Goal: Task Accomplishment & Management: Use online tool/utility

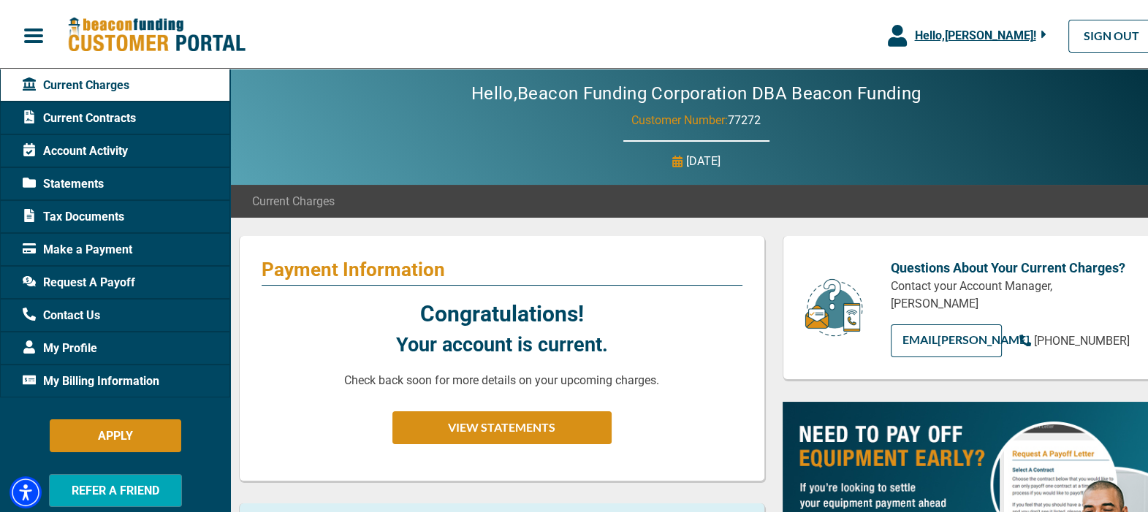
click at [940, 37] on span "Hello, [PERSON_NAME] !" at bounding box center [974, 33] width 121 height 14
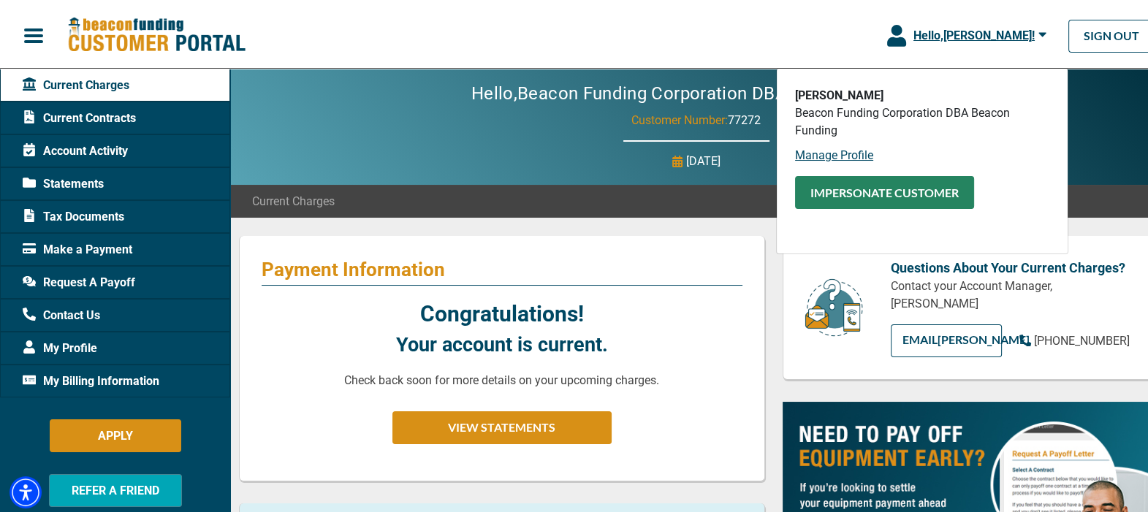
click at [855, 197] on button "Impersonate Customer" at bounding box center [884, 189] width 179 height 33
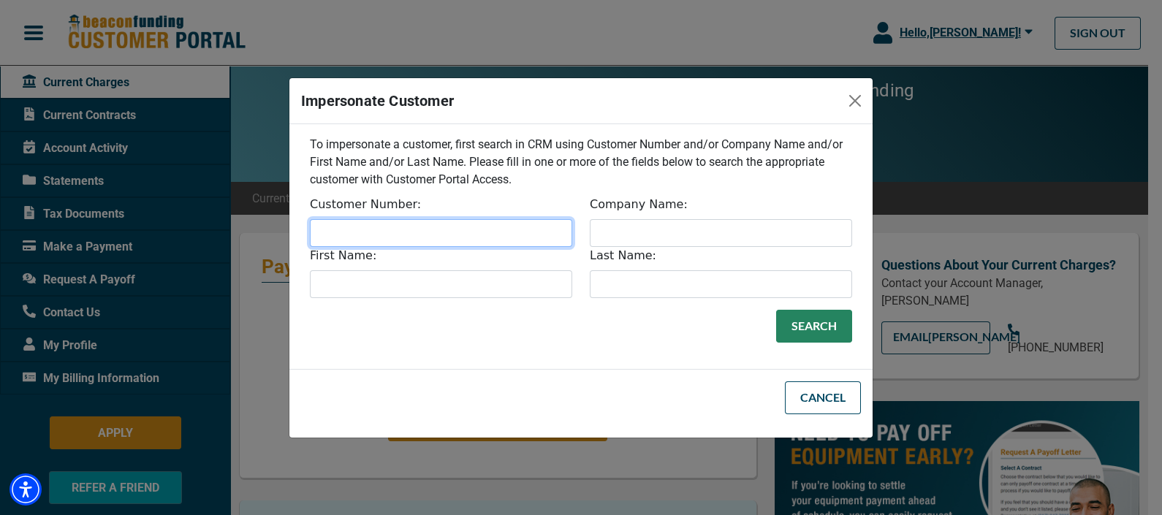
click at [399, 241] on input "Customer Number:" at bounding box center [441, 233] width 262 height 28
paste input "32812"
type input "32812"
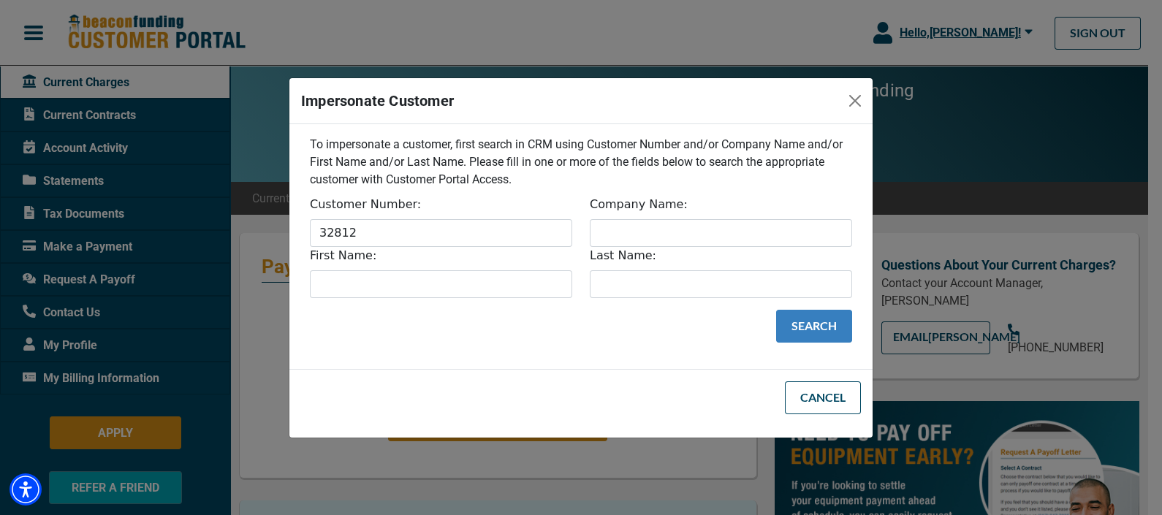
click at [801, 321] on button "Search" at bounding box center [814, 326] width 76 height 33
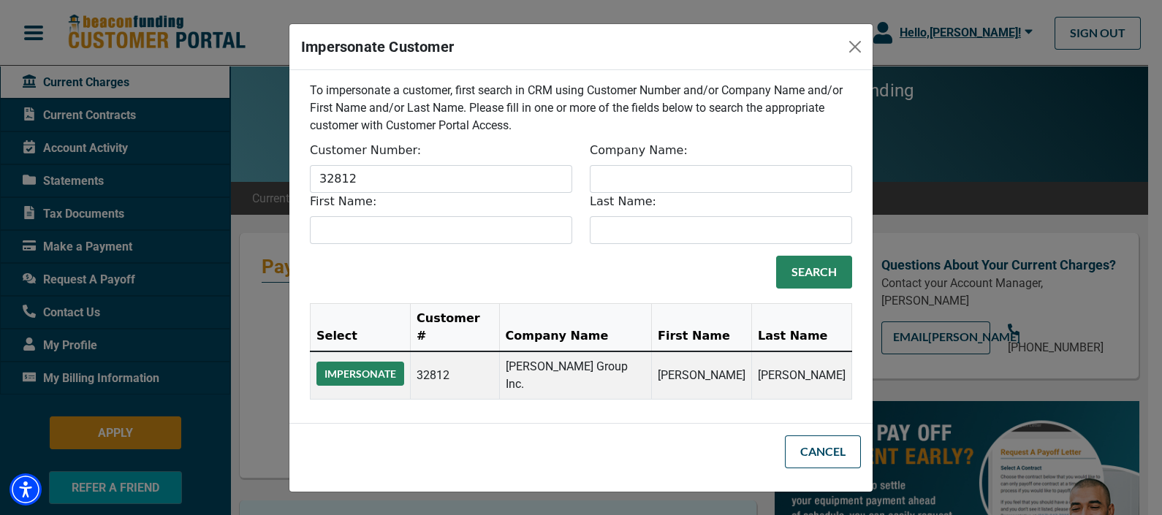
click at [358, 373] on button "Impersonate" at bounding box center [360, 374] width 88 height 24
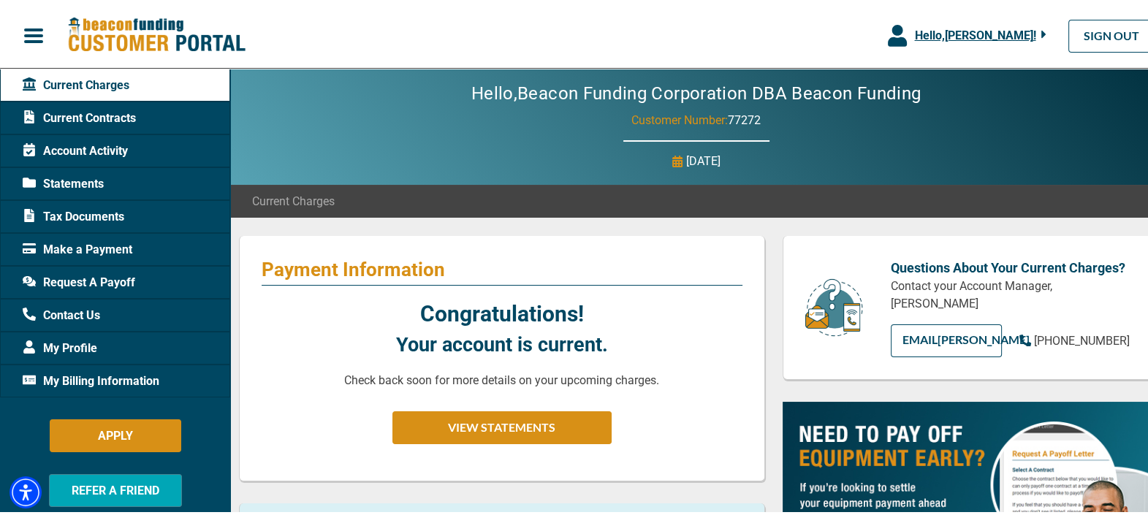
click at [991, 22] on button "Hello, [PERSON_NAME] !" at bounding box center [967, 33] width 202 height 66
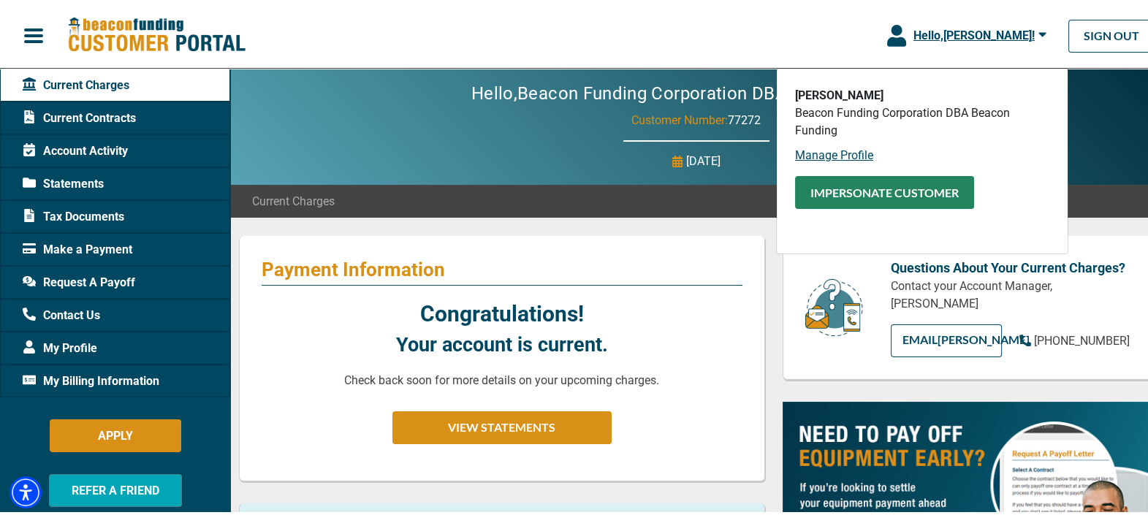
click at [897, 177] on button "Impersonate Customer" at bounding box center [884, 189] width 179 height 33
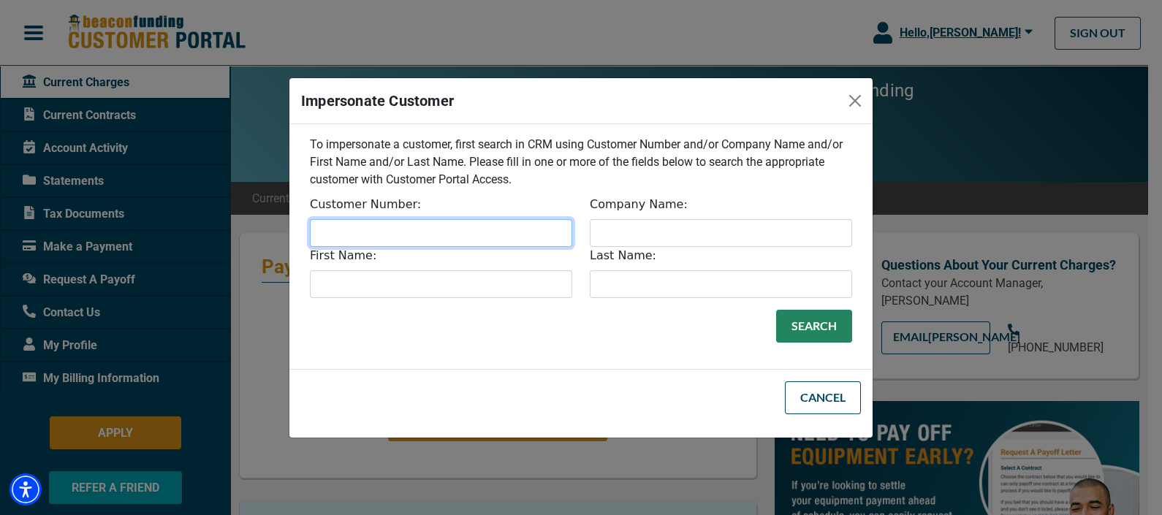
click at [382, 221] on input "Customer Number:" at bounding box center [441, 233] width 262 height 28
paste input "32812"
type input "32812"
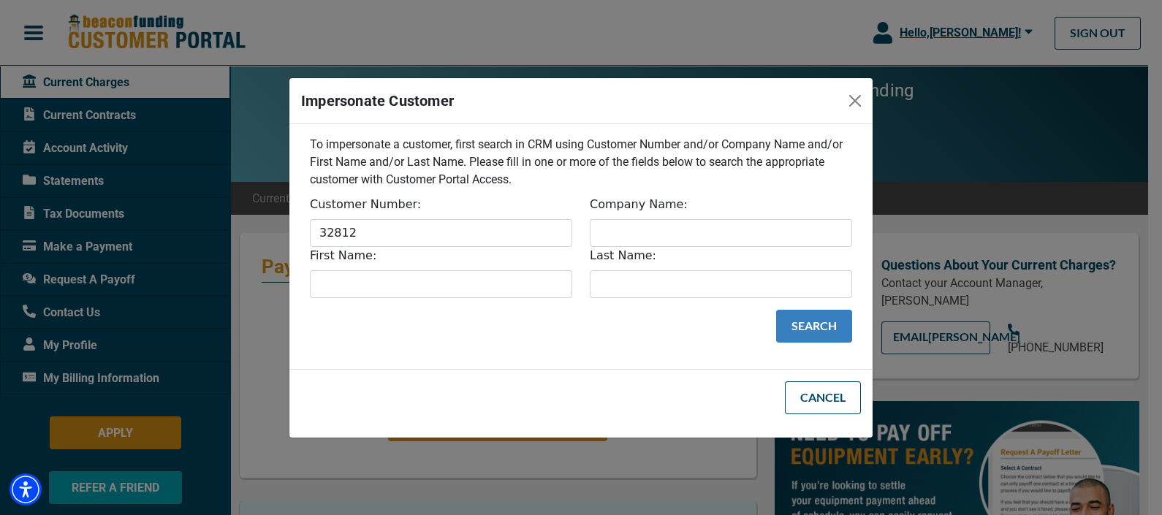
click at [832, 329] on button "Search" at bounding box center [814, 326] width 76 height 33
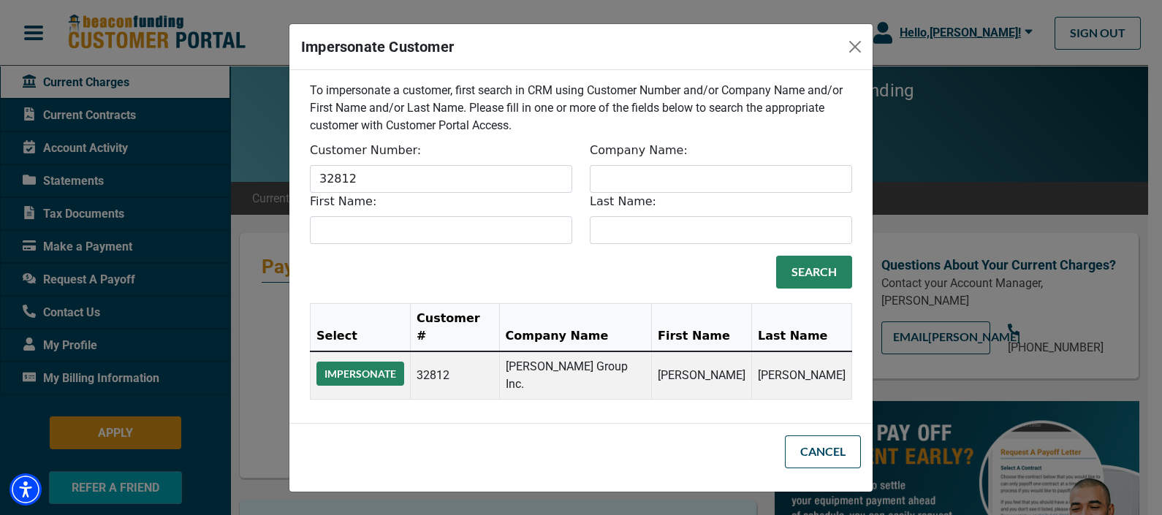
click at [362, 366] on button "Impersonate" at bounding box center [360, 374] width 88 height 24
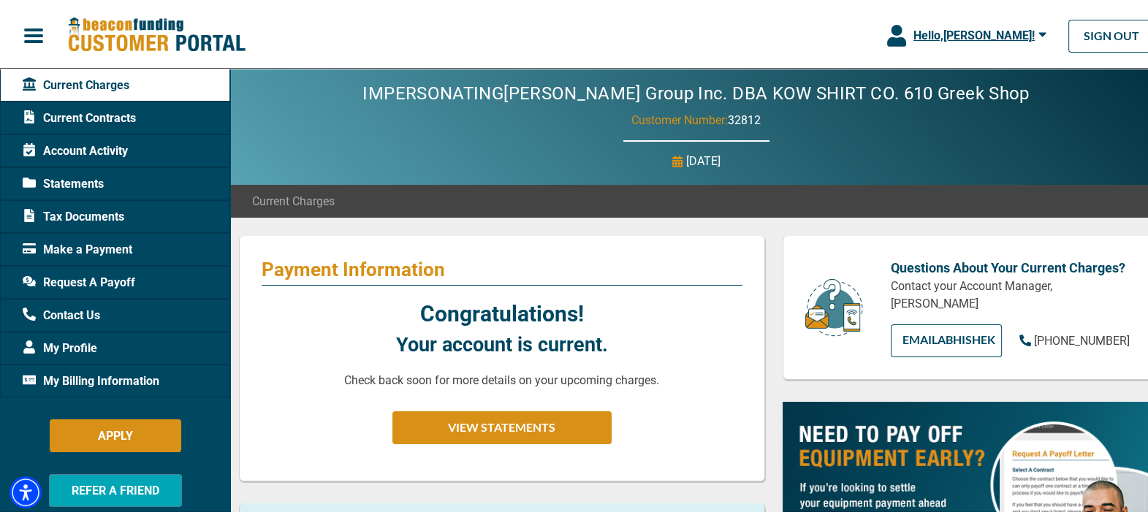
click at [99, 119] on span "Current Contracts" at bounding box center [79, 116] width 113 height 18
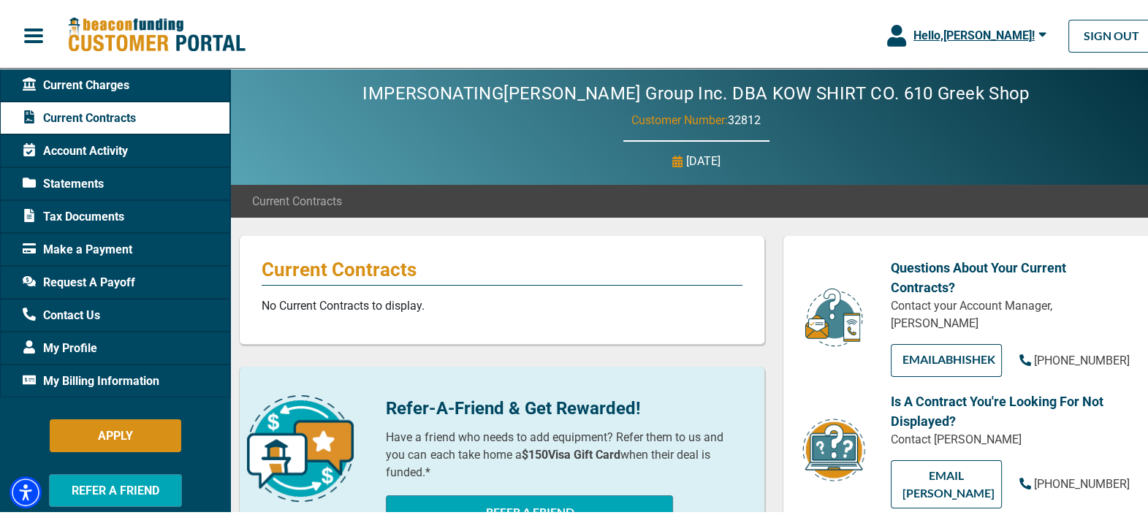
click at [85, 83] on span "Current Charges" at bounding box center [76, 83] width 107 height 18
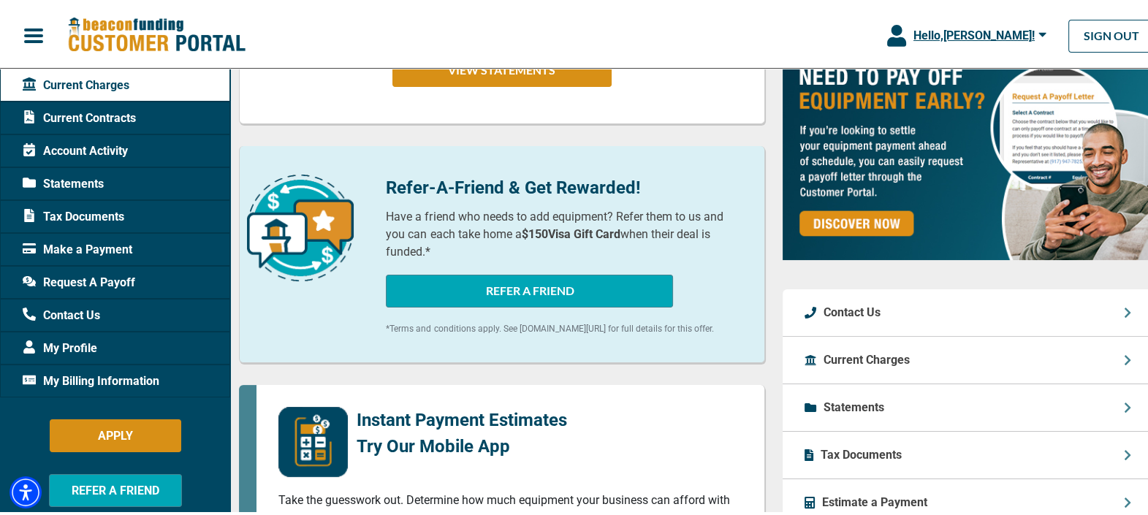
scroll to position [548, 0]
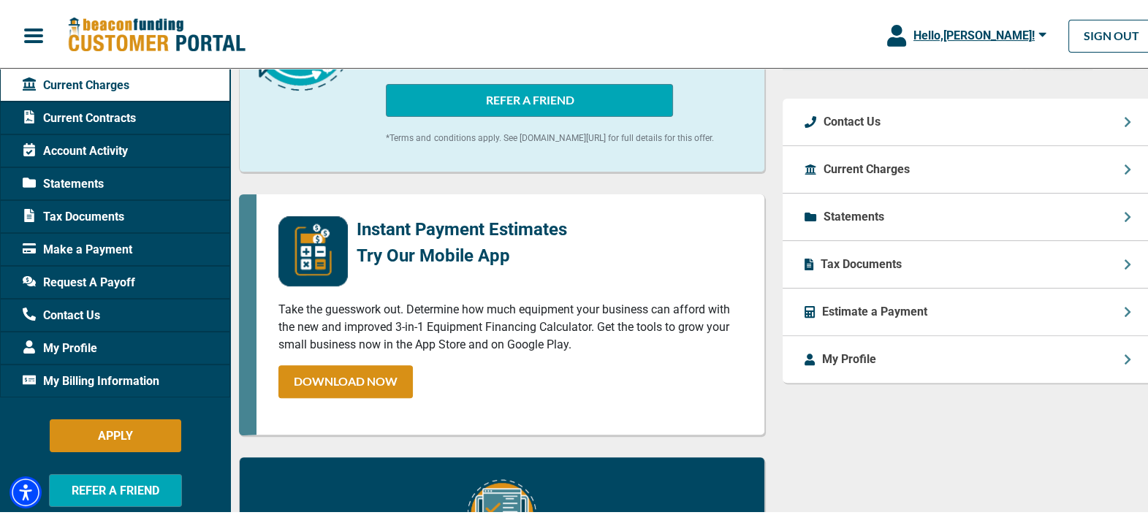
click at [972, 433] on div "Questions About Your Current Charges? Contact your Account Manager, Abhishek Pa…" at bounding box center [968, 199] width 388 height 1028
